Goal: Download file/media

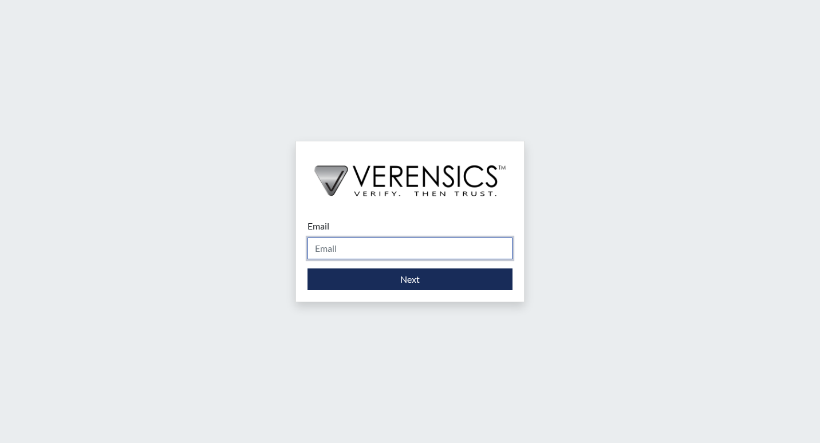
click at [386, 243] on input "Email" at bounding box center [410, 249] width 205 height 22
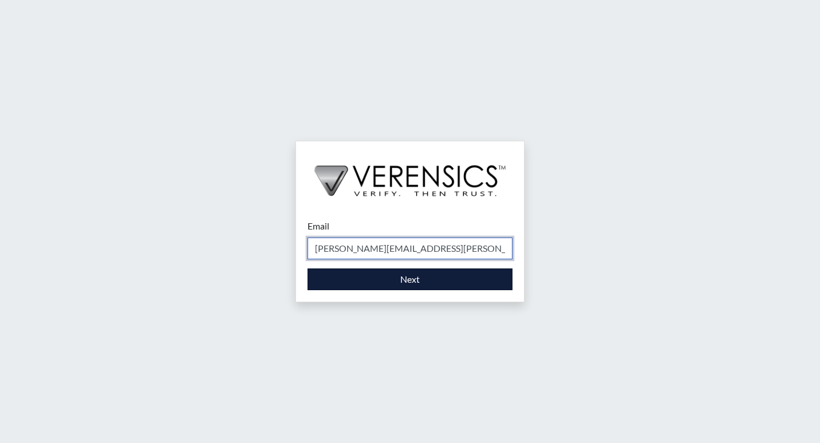
type input "[PERSON_NAME][EMAIL_ADDRESS][PERSON_NAME][DOMAIN_NAME]"
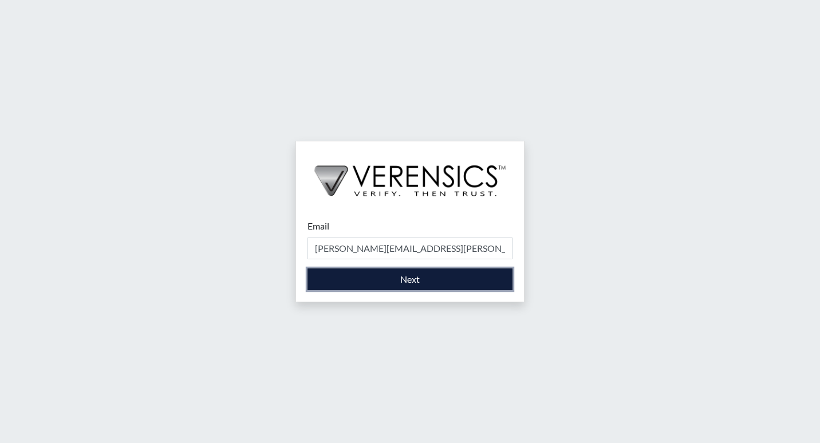
click at [409, 274] on button "Next" at bounding box center [410, 280] width 205 height 22
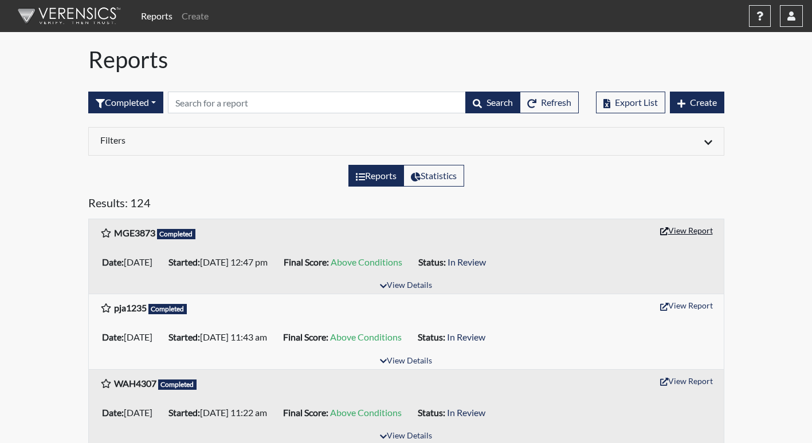
click at [697, 233] on button "View Report" at bounding box center [686, 231] width 63 height 18
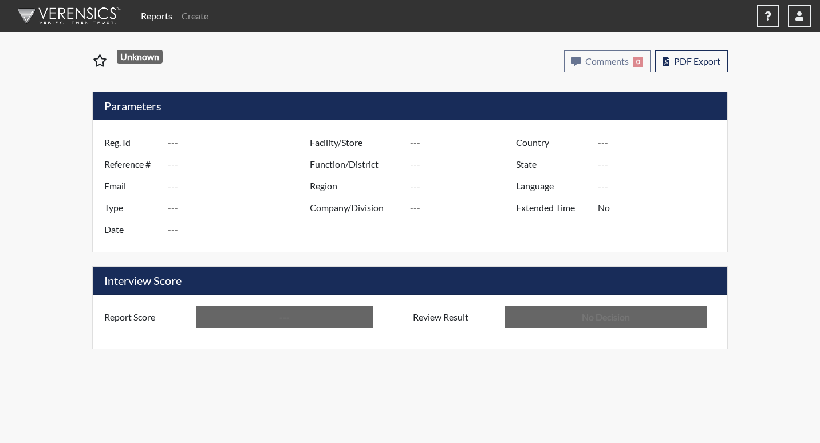
type input "MGE3873"
type input "51641"
type input "---"
type input "Corrections Pre-Employment"
type input "[DATE]"
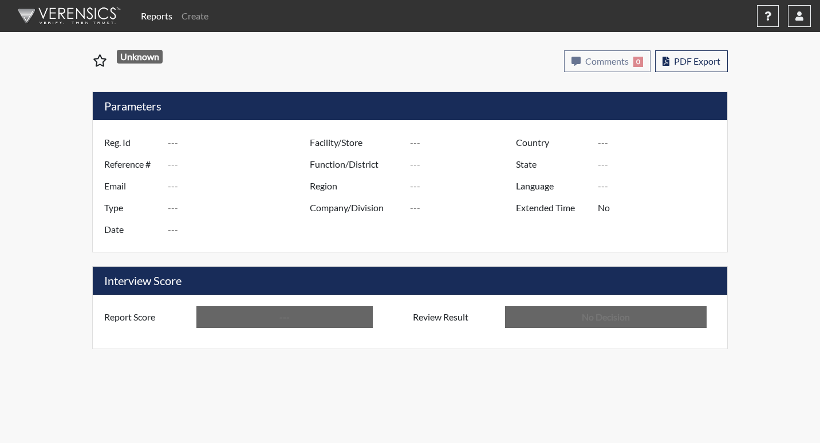
type input "[PERSON_NAME]"
type input "[GEOGRAPHIC_DATA]"
type input "[US_STATE]"
type input "English"
type input "Above Conditions"
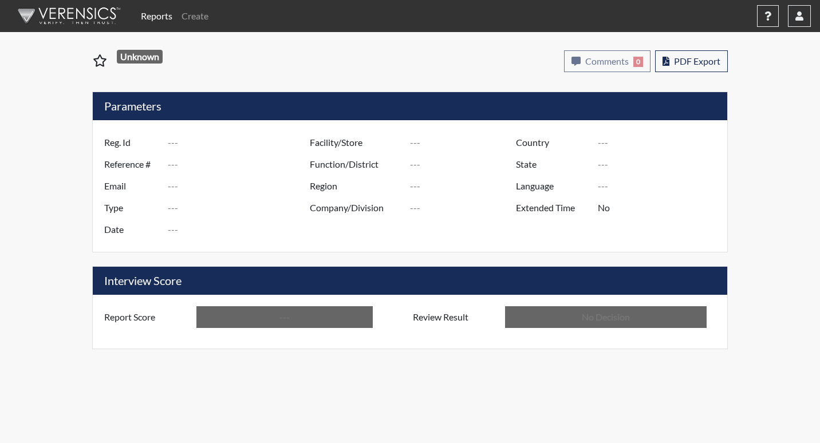
type input "In Review"
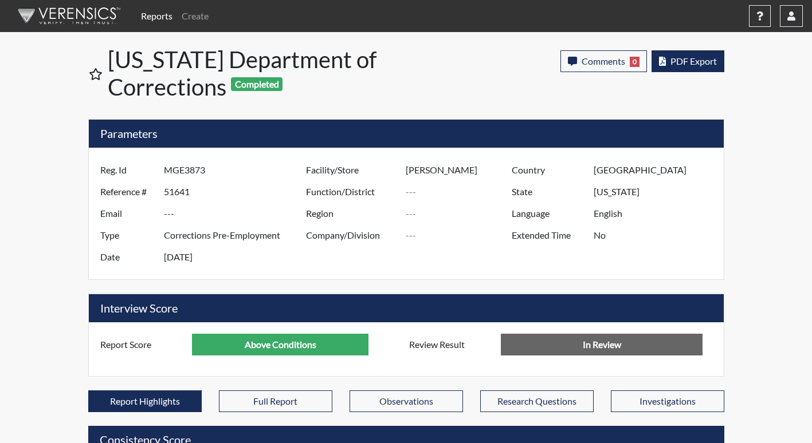
scroll to position [190, 476]
click at [707, 61] on span "PDF Export" at bounding box center [693, 61] width 46 height 11
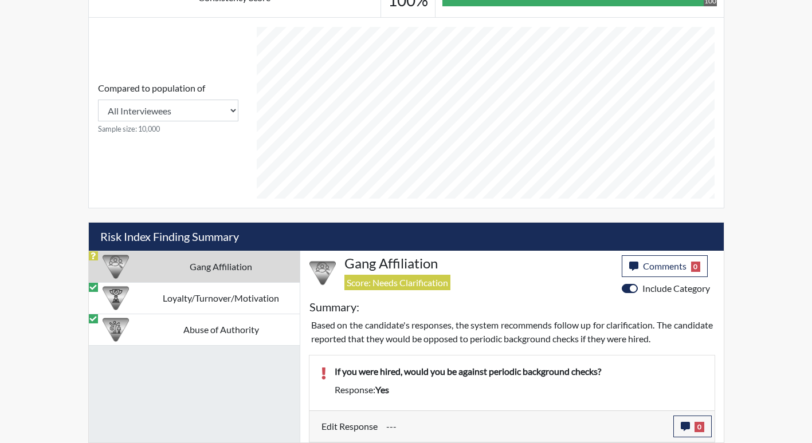
scroll to position [0, 0]
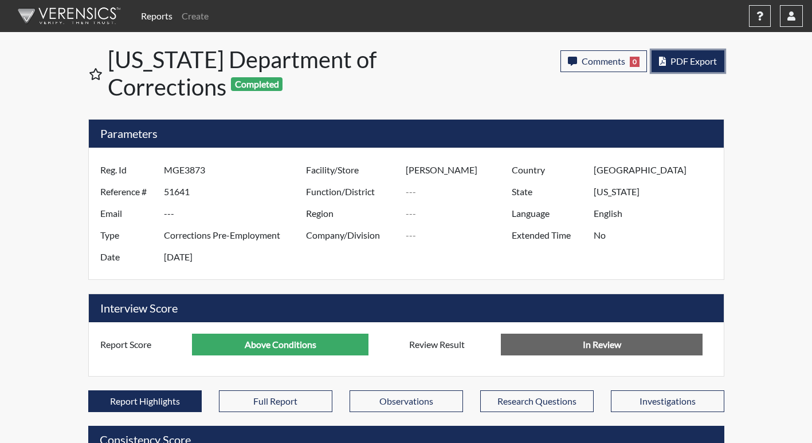
click at [682, 61] on span "PDF Export" at bounding box center [693, 61] width 46 height 11
click at [697, 64] on span "PDF Export" at bounding box center [693, 61] width 46 height 11
click at [687, 62] on span "PDF Export" at bounding box center [693, 61] width 46 height 11
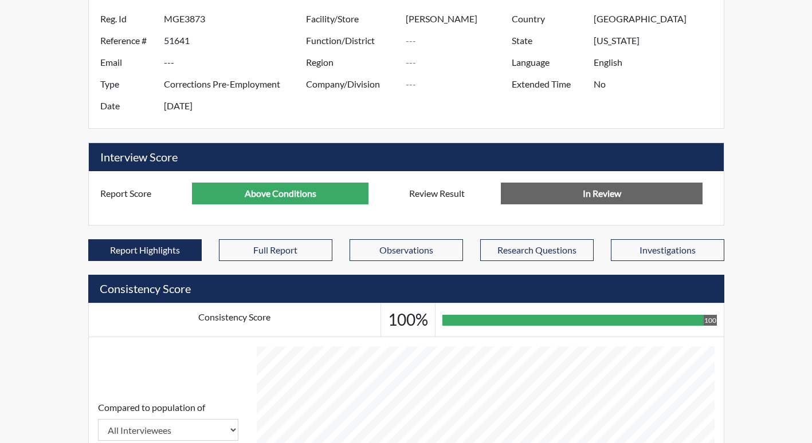
scroll to position [299, 0]
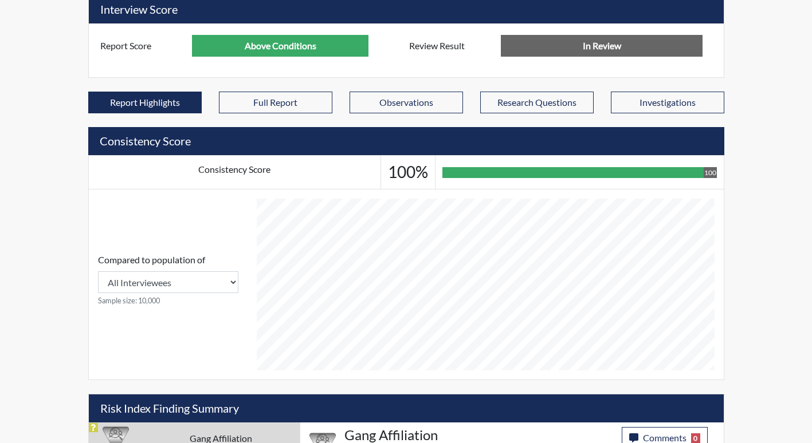
click at [757, 247] on div "Reports Create Help Center × Verensics Best Practices How to successfully use t…" at bounding box center [406, 158] width 812 height 914
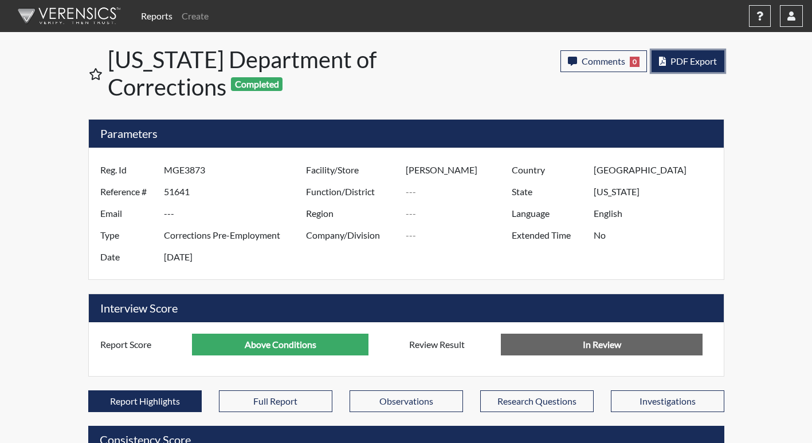
click at [712, 60] on span "PDF Export" at bounding box center [693, 61] width 46 height 11
click at [682, 62] on span "PDF Export" at bounding box center [693, 61] width 46 height 11
click at [707, 69] on button "PDF Export" at bounding box center [687, 61] width 73 height 22
click at [669, 52] on button "PDF Export" at bounding box center [687, 61] width 73 height 22
